Goal: Information Seeking & Learning: Learn about a topic

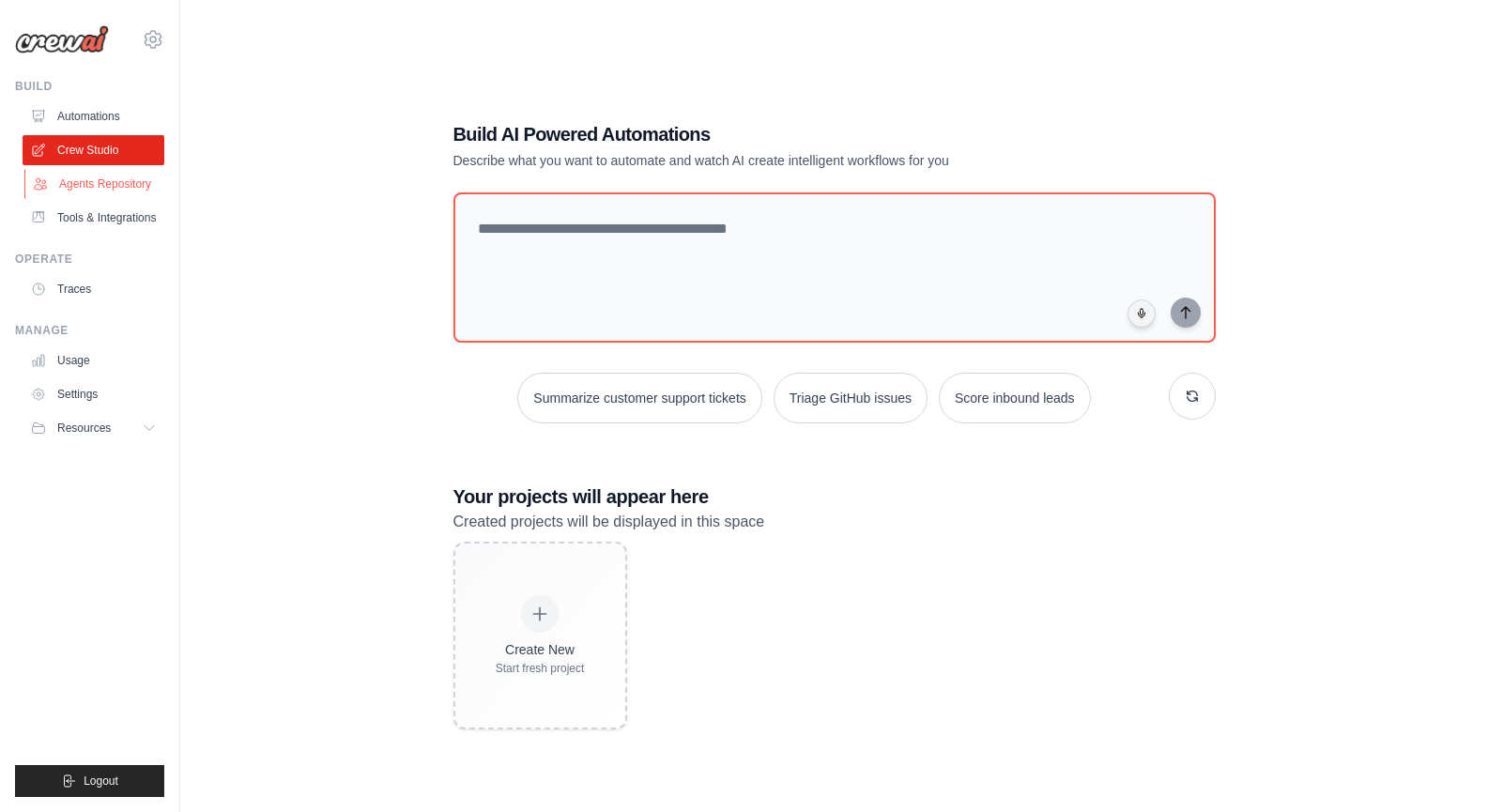
click at [133, 190] on link "Agents Repository" at bounding box center [95, 184] width 142 height 30
click at [148, 210] on link "Tools & Integrations" at bounding box center [95, 218] width 142 height 30
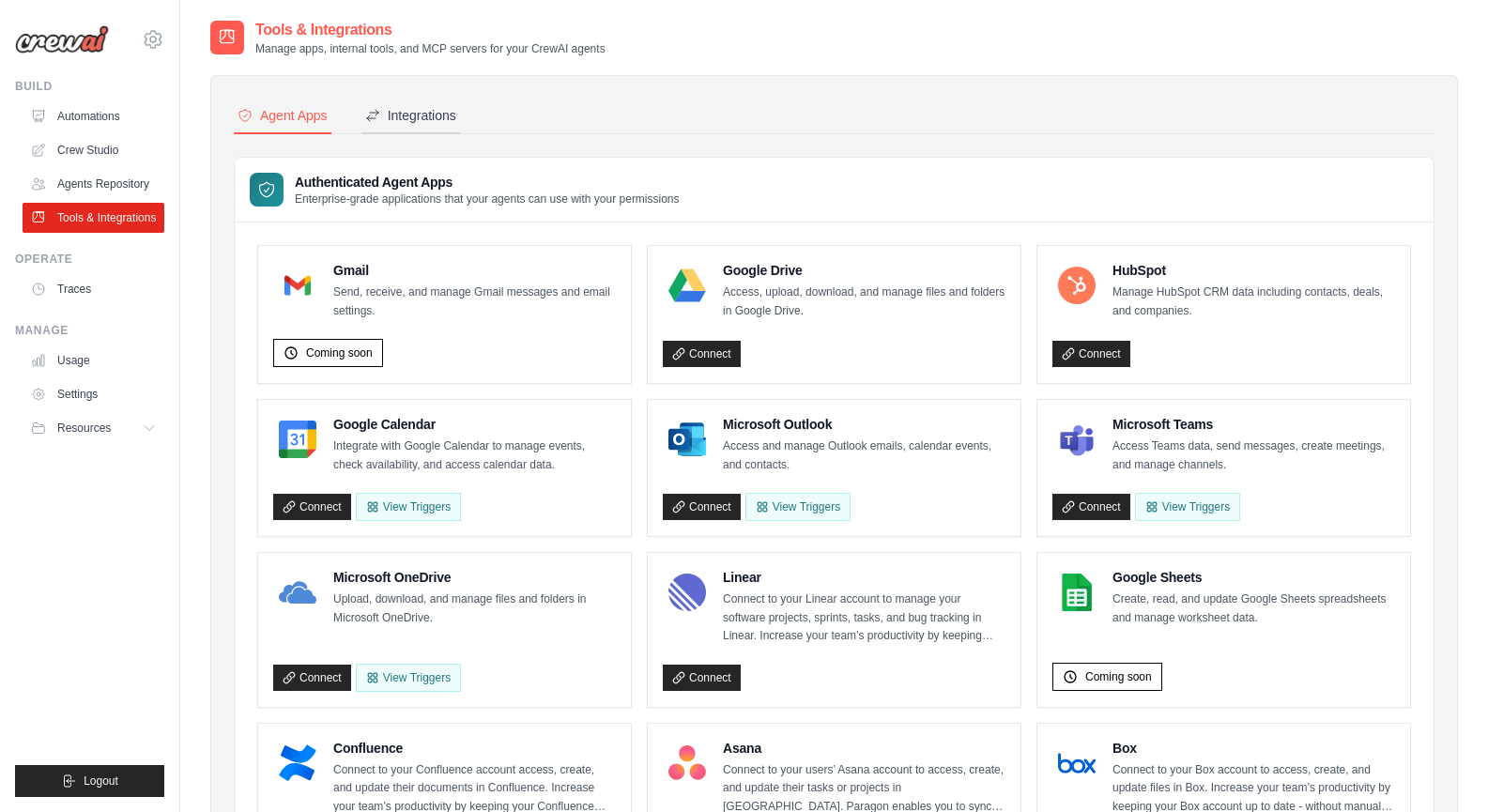
click at [436, 99] on button "Integrations" at bounding box center [411, 116] width 99 height 36
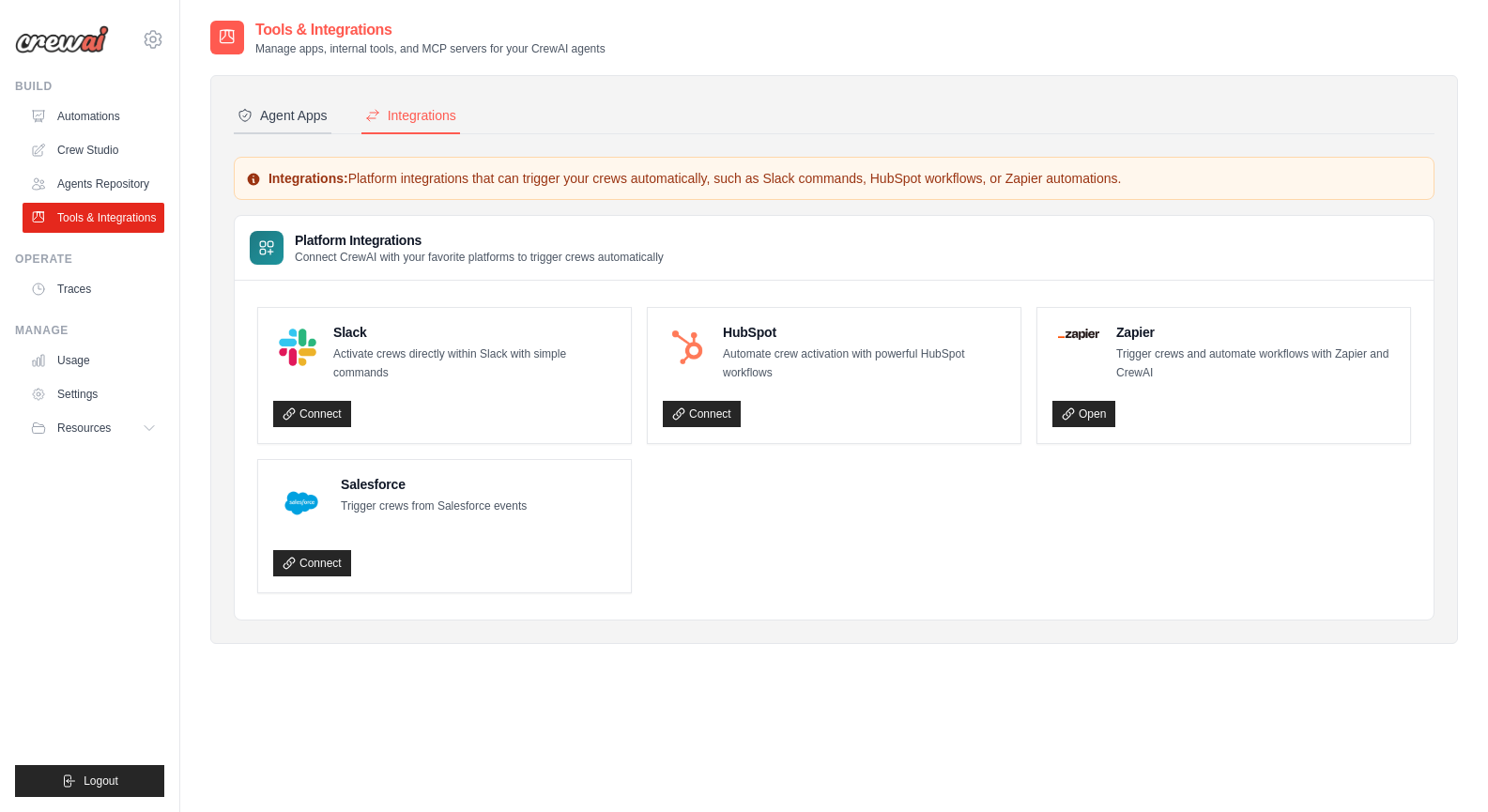
click at [295, 130] on button "Agent Apps" at bounding box center [282, 116] width 98 height 36
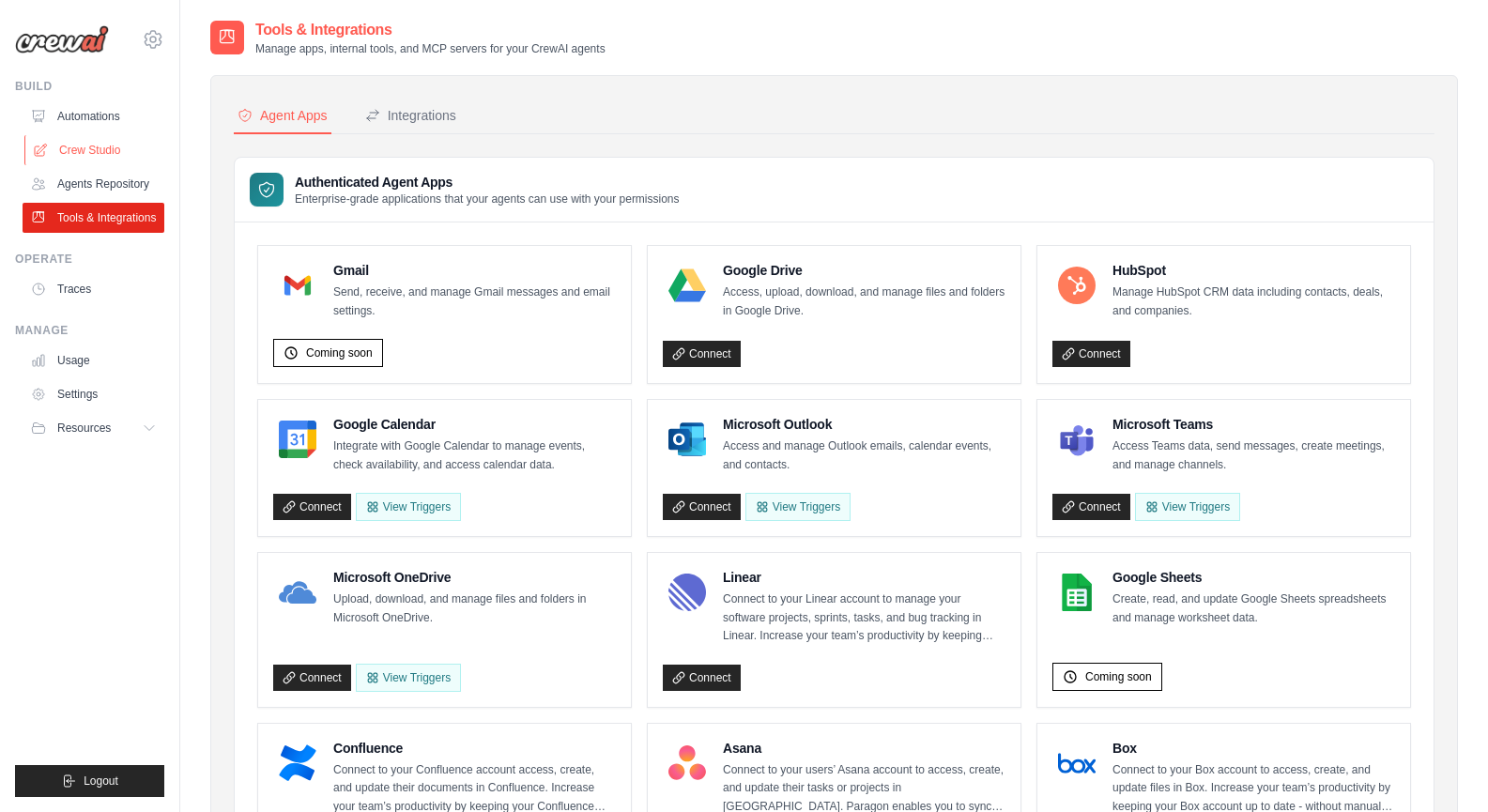
click at [123, 160] on link "Crew Studio" at bounding box center [95, 150] width 142 height 30
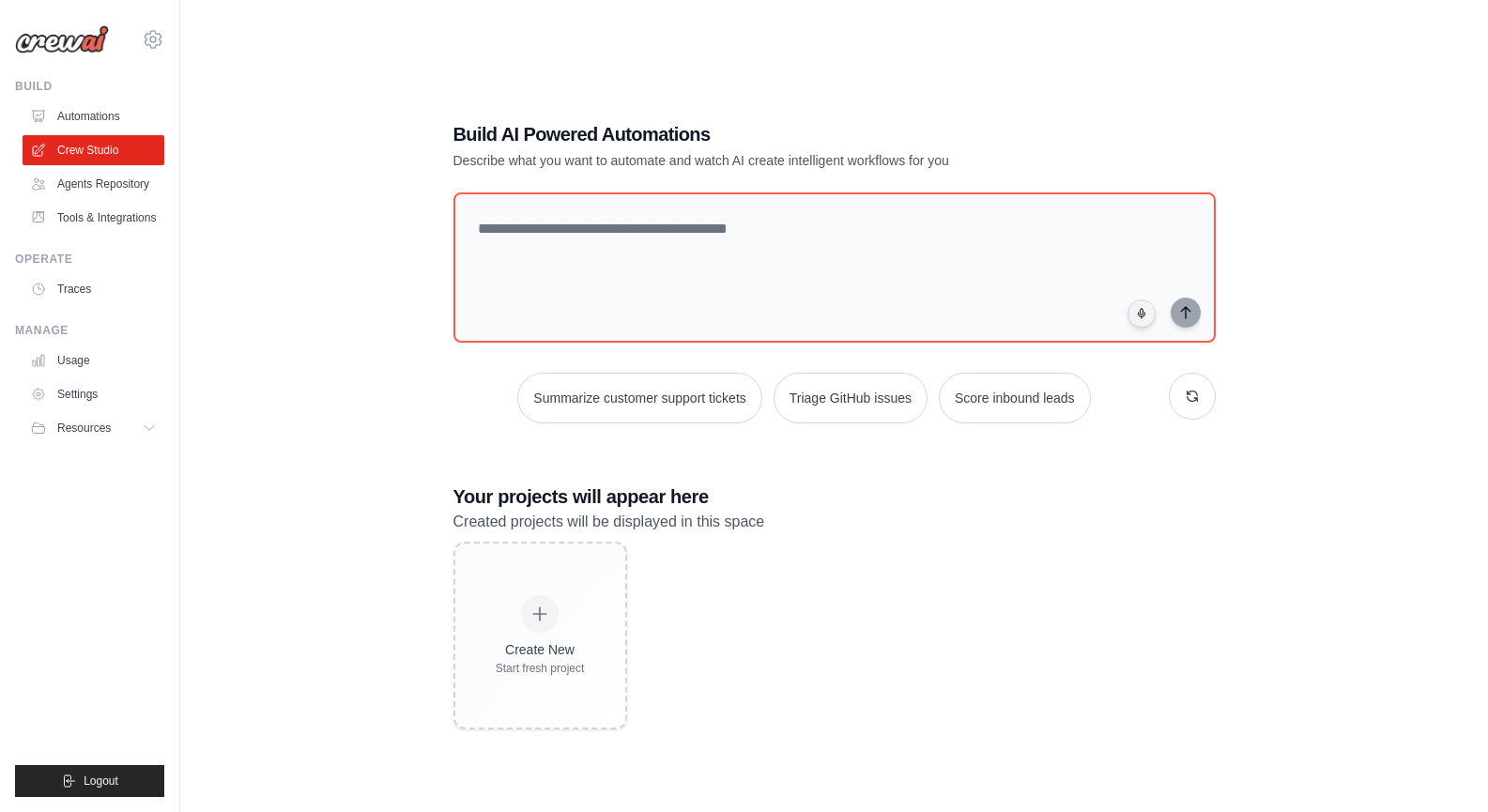
click at [155, 38] on icon at bounding box center [153, 40] width 6 height 6
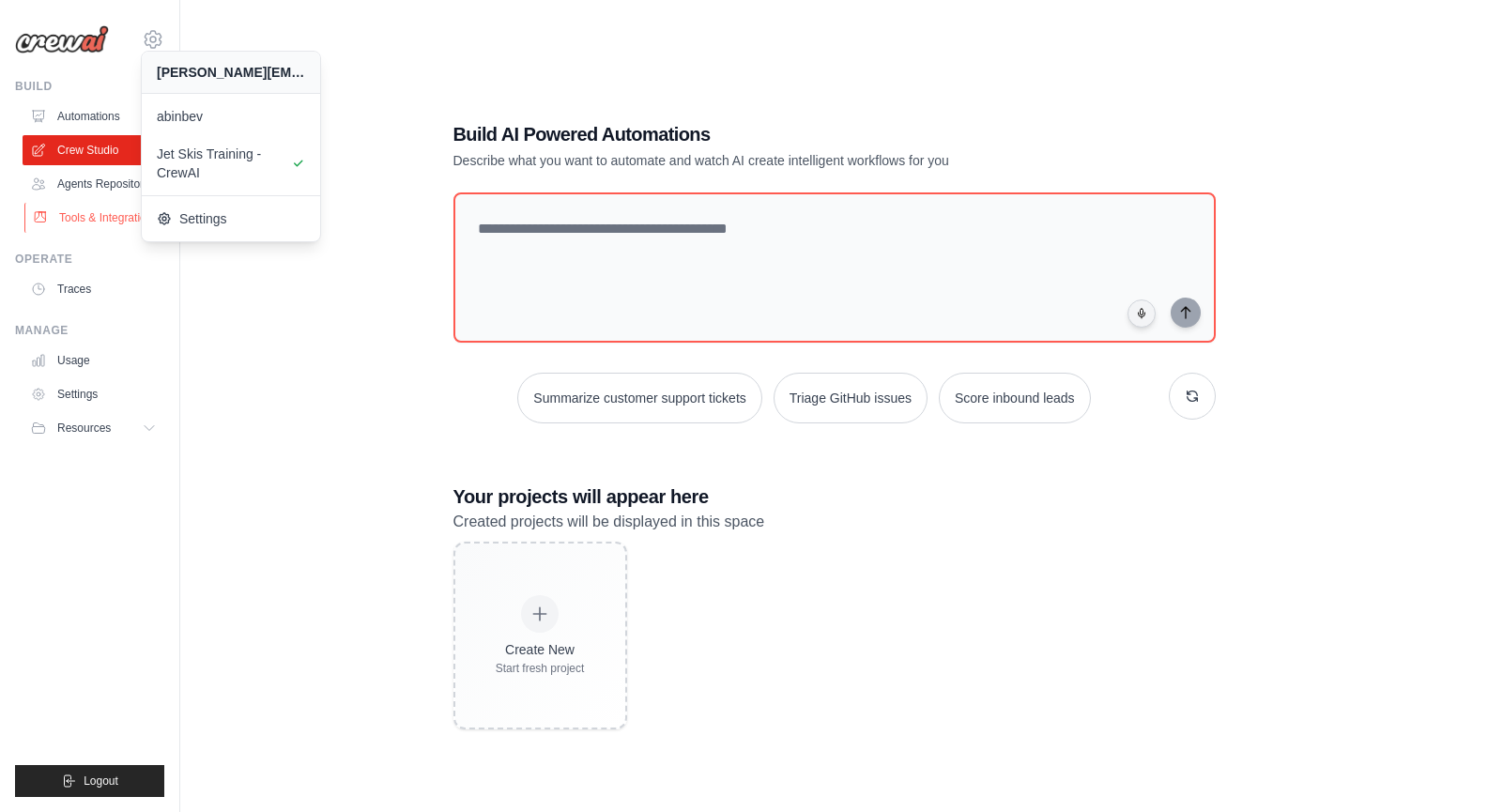
click at [89, 203] on link "Tools & Integrations" at bounding box center [95, 218] width 142 height 30
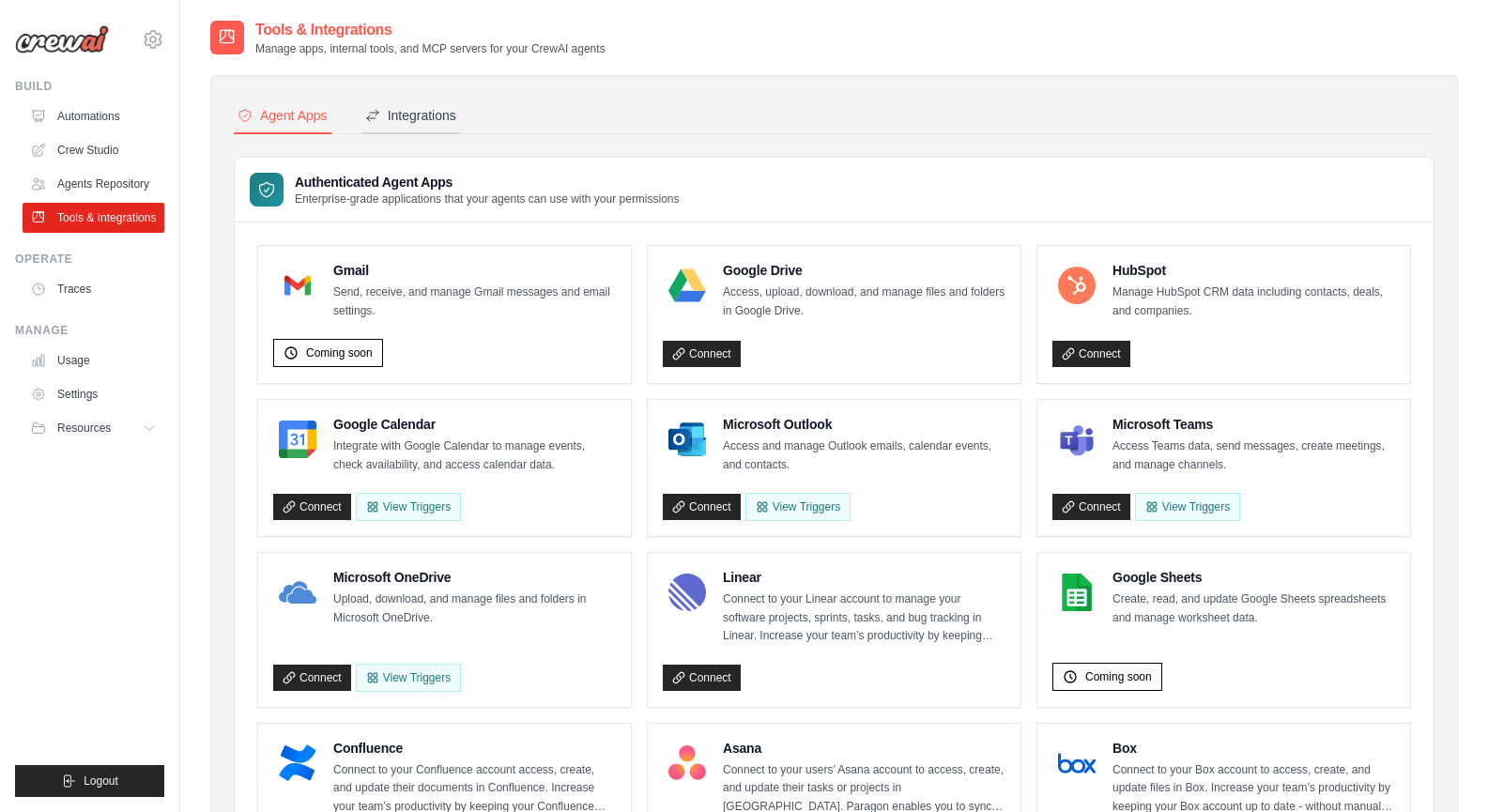
click at [416, 124] on div "Integrations" at bounding box center [411, 115] width 91 height 18
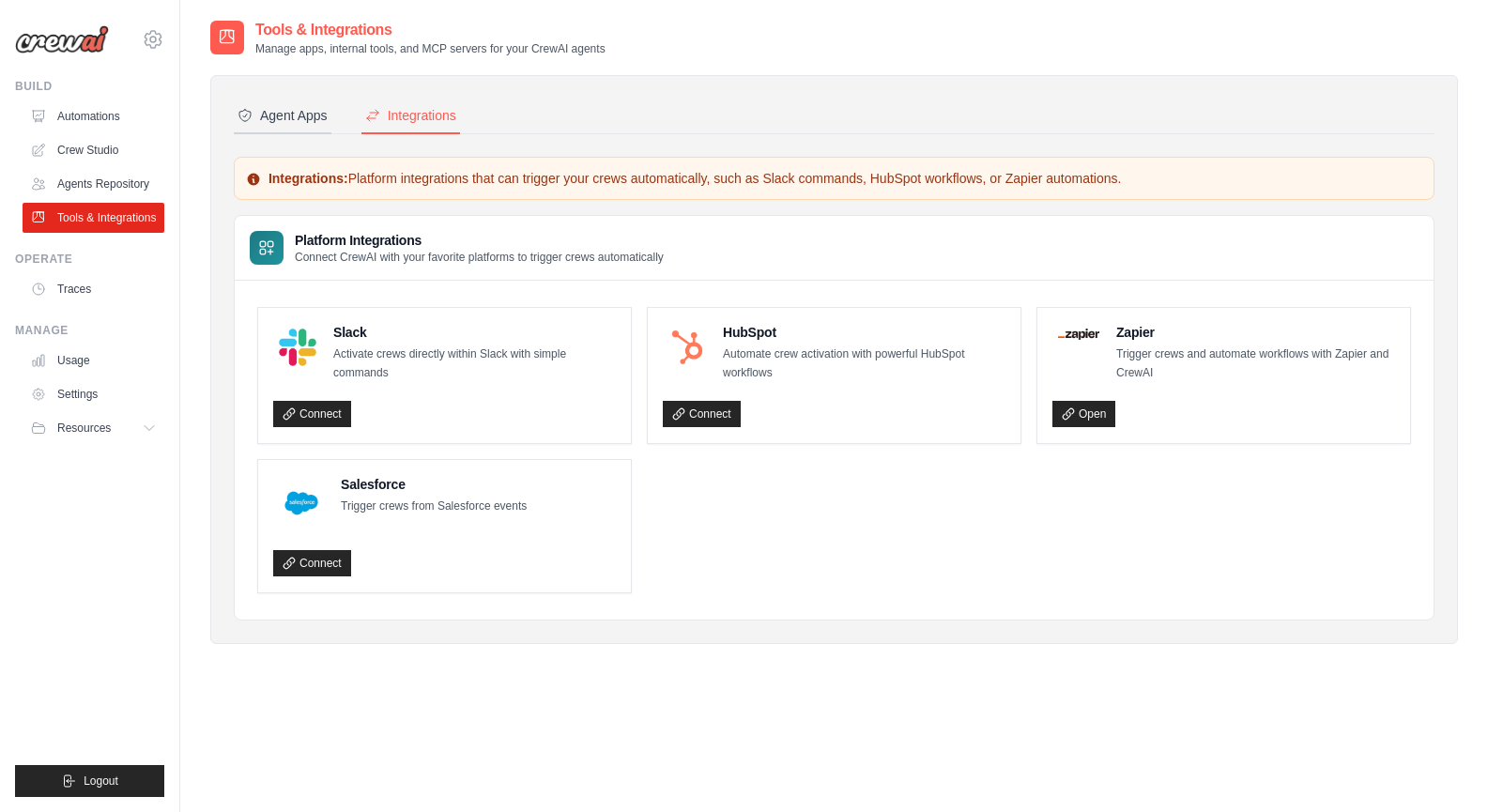
click at [314, 118] on div "Agent Apps" at bounding box center [282, 115] width 90 height 18
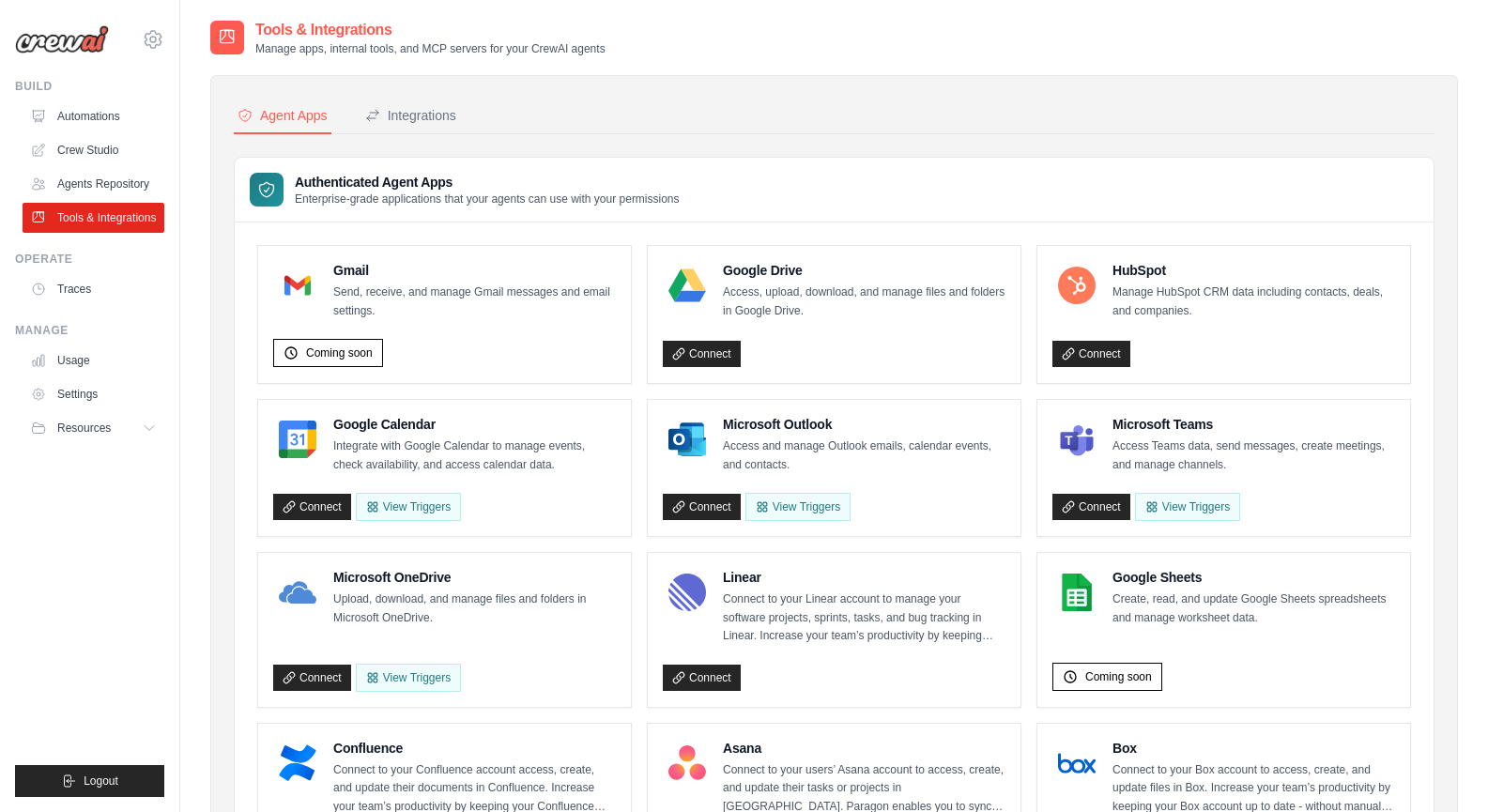
click at [420, 125] on button "Integrations" at bounding box center [411, 116] width 99 height 36
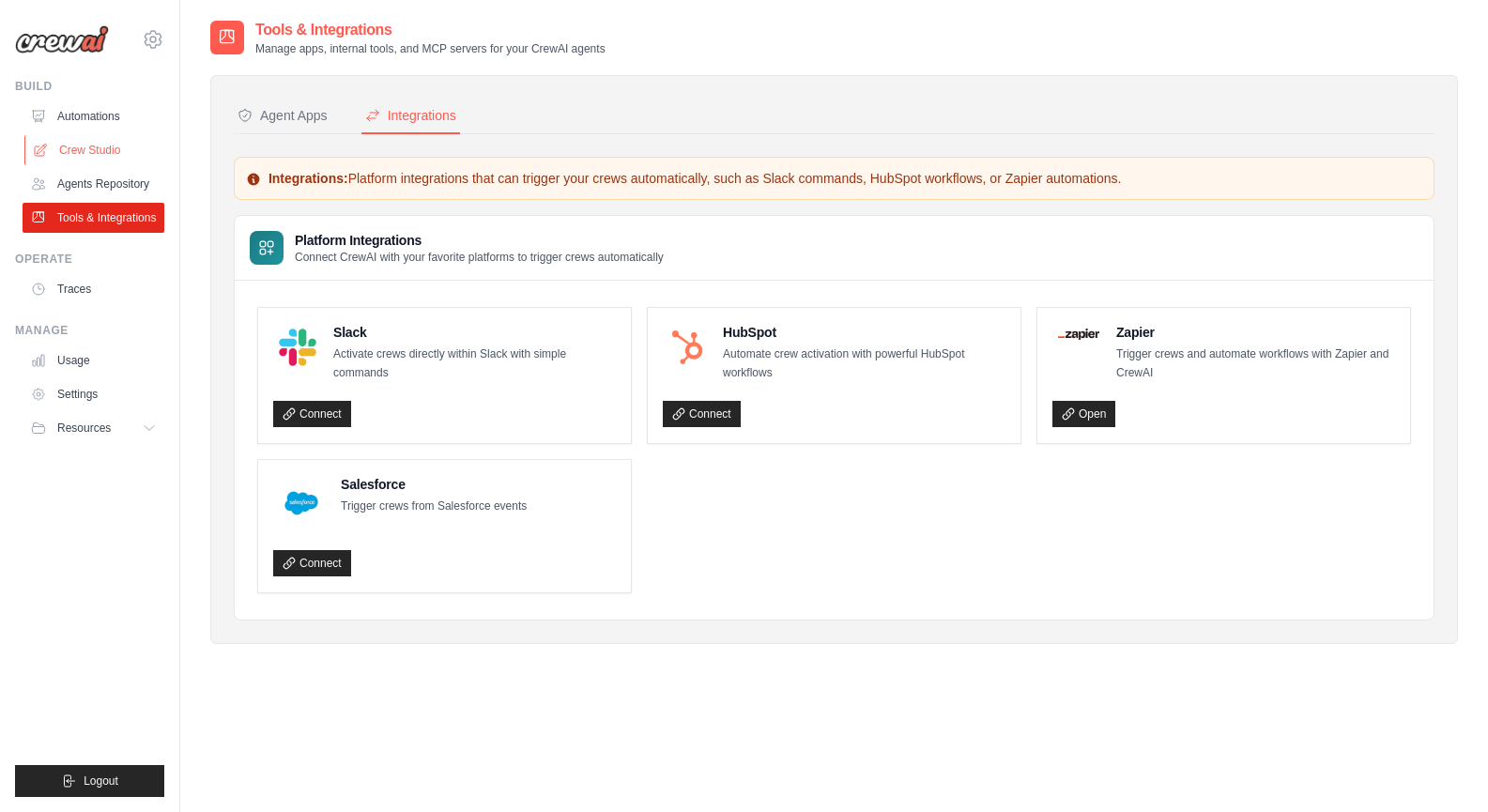
click at [89, 143] on link "Crew Studio" at bounding box center [95, 150] width 142 height 30
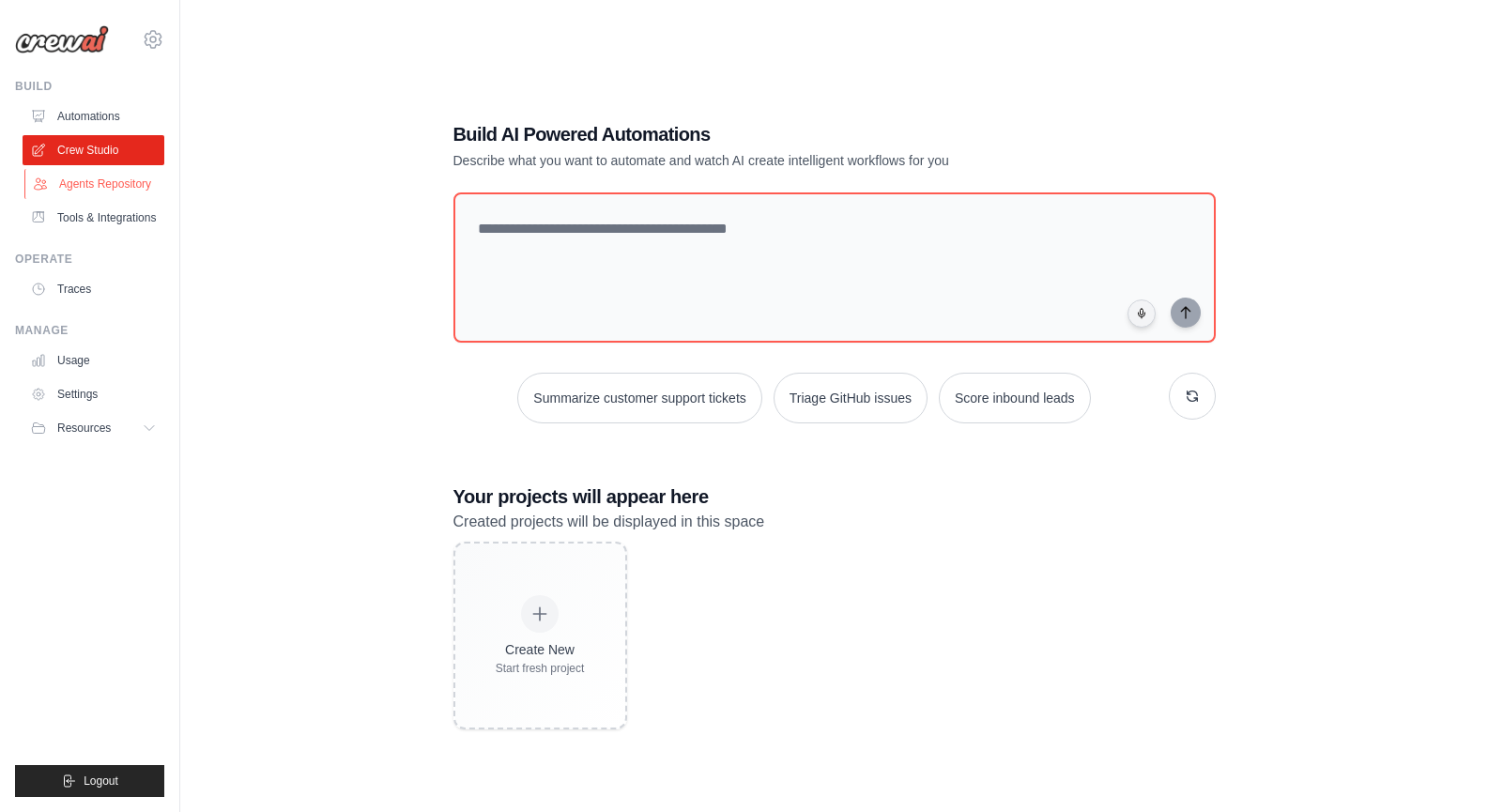
click at [108, 193] on link "Agents Repository" at bounding box center [95, 184] width 142 height 30
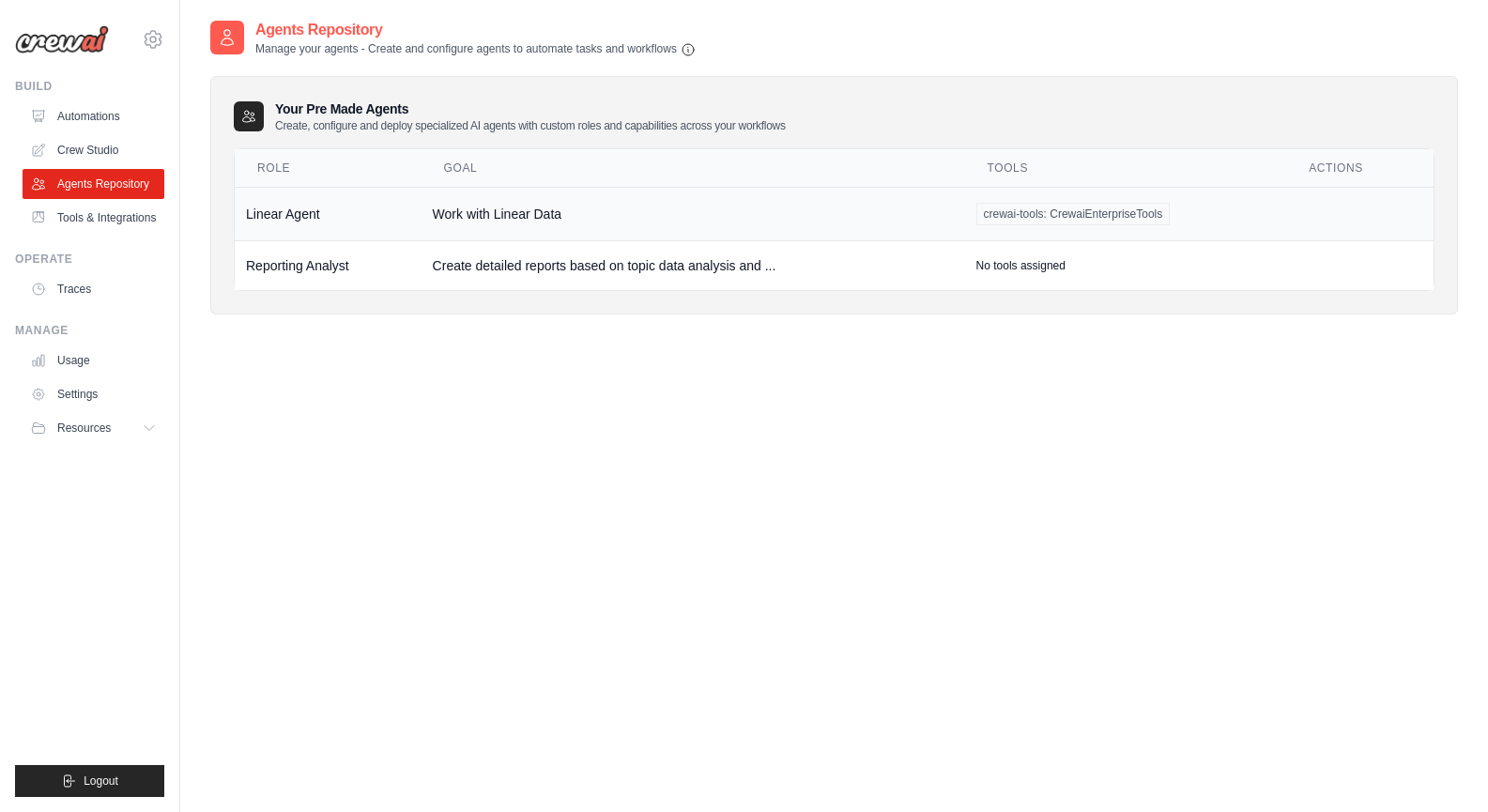
click at [1016, 216] on span "crewai-tools: CrewaiEnterpriseTools" at bounding box center [1073, 214] width 194 height 22
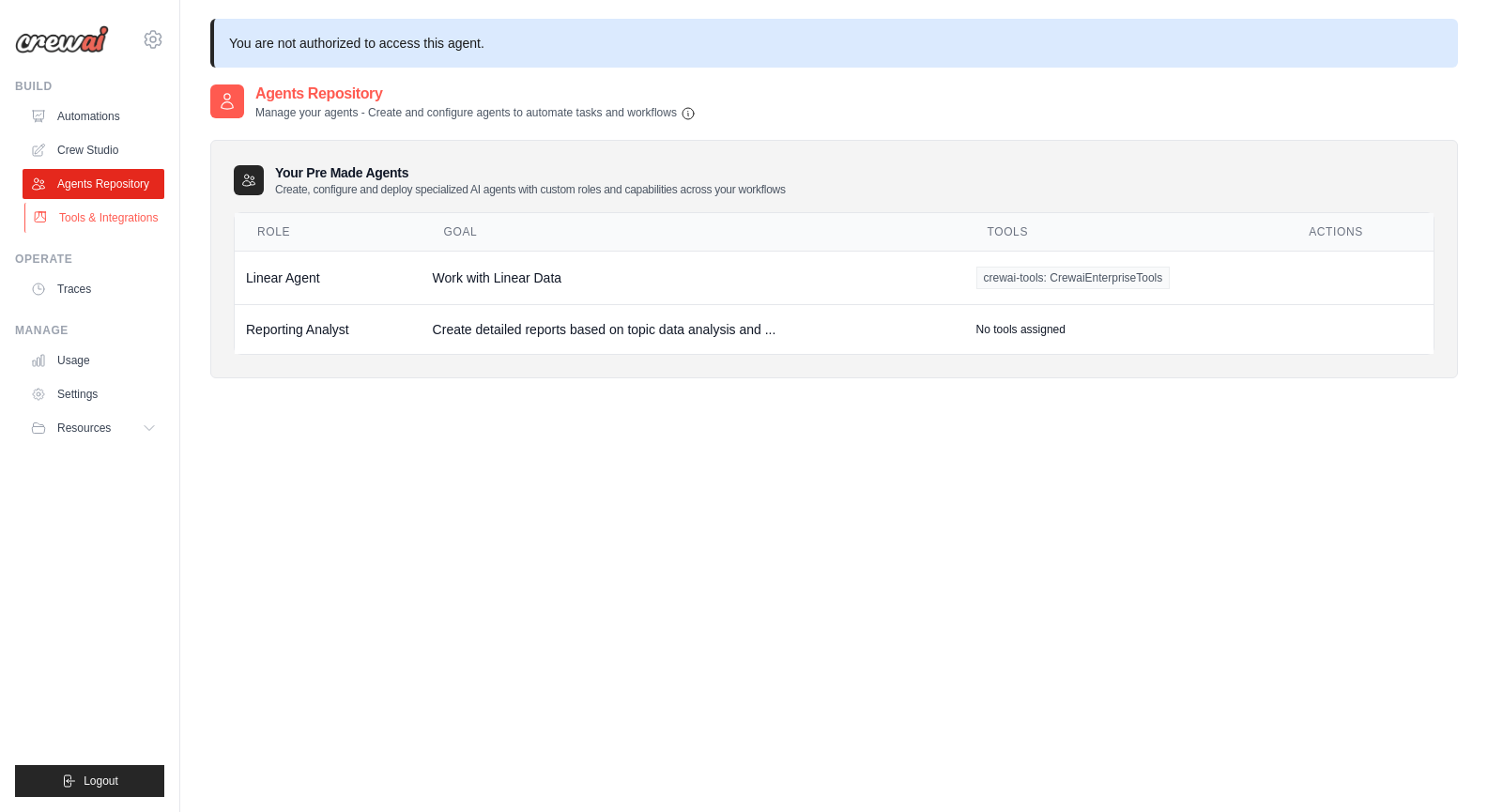
click at [74, 218] on link "Tools & Integrations" at bounding box center [95, 218] width 142 height 30
click at [119, 249] on ul "Build Automations Crew Studio Agents Repository Tools & Integrations" at bounding box center [90, 438] width 149 height 718
click at [141, 230] on link "Tools & Integrations" at bounding box center [95, 218] width 142 height 30
